Goal: Transaction & Acquisition: Purchase product/service

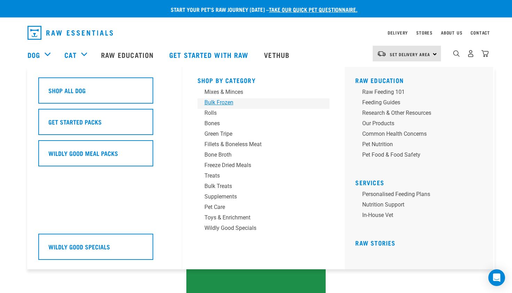
click at [219, 104] on div "Bulk Frozen" at bounding box center [258, 102] width 109 height 8
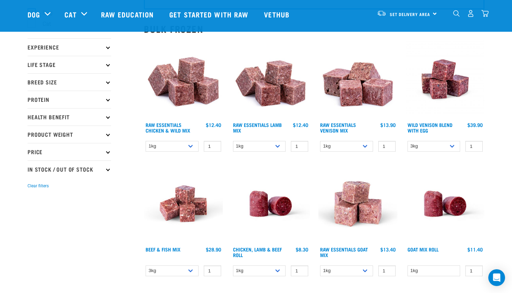
scroll to position [71, 0]
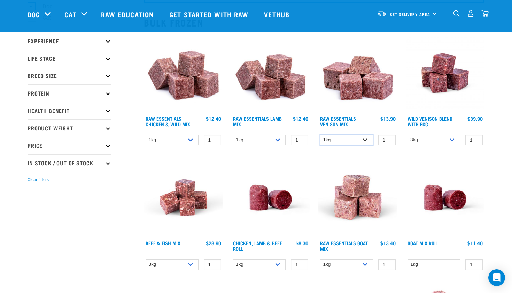
select select "732"
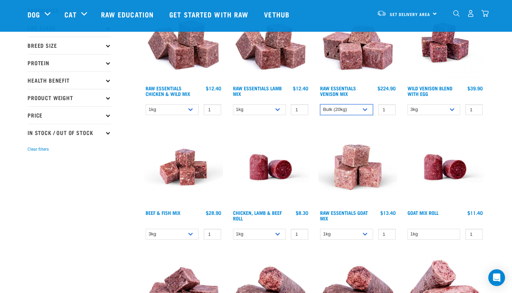
scroll to position [103, 0]
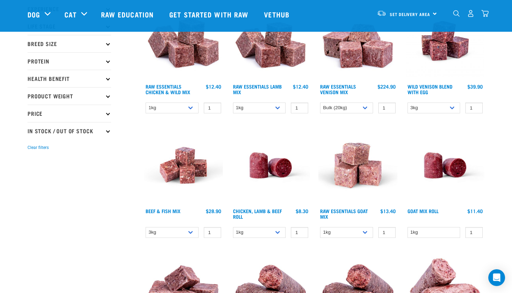
click at [355, 238] on div "1kg 3kg Bulk (10kg) 1 0 100" at bounding box center [357, 232] width 79 height 12
select select "344957"
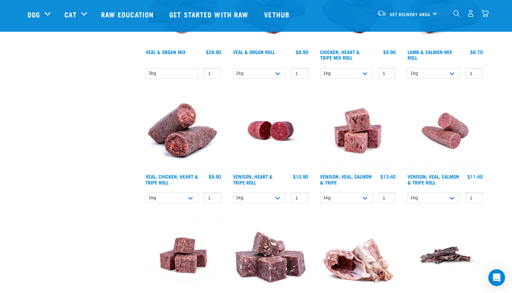
scroll to position [390, 0]
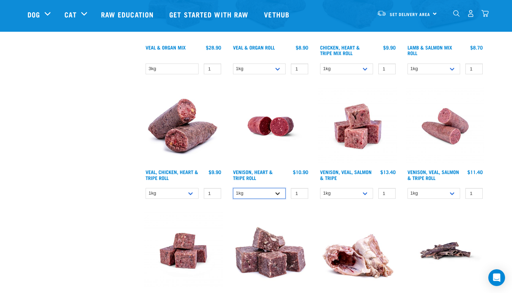
select select "418565"
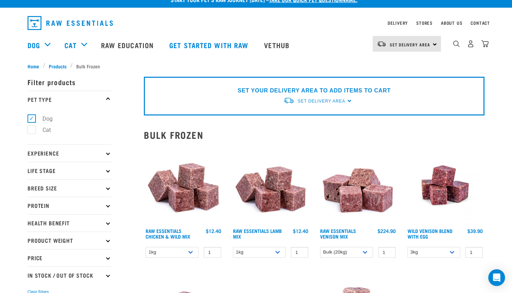
scroll to position [10, 0]
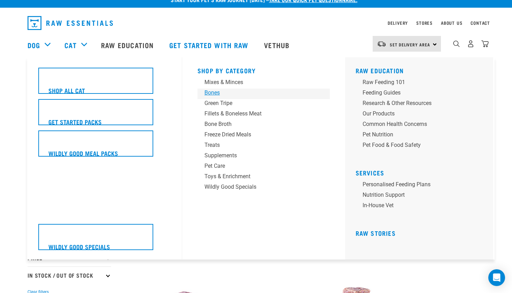
click at [208, 95] on div "Bones" at bounding box center [258, 92] width 109 height 8
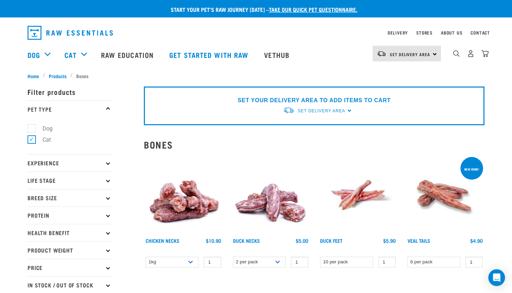
click at [128, 2] on div "Start your pet’s raw journey [DATE] – take our quick pet questionnaire." at bounding box center [256, 8] width 512 height 17
